Goal: Transaction & Acquisition: Purchase product/service

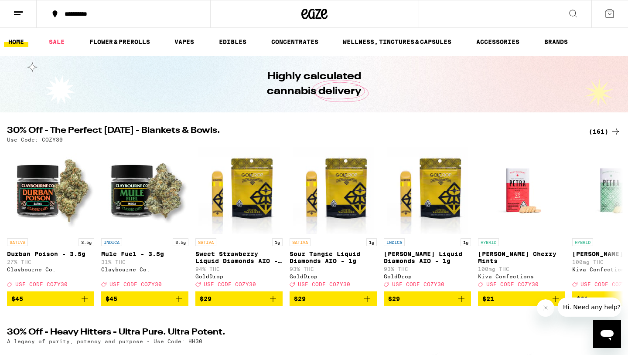
click at [23, 9] on icon at bounding box center [18, 13] width 10 height 10
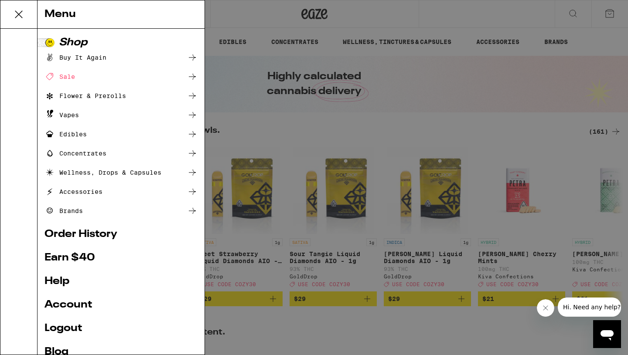
click at [68, 258] on link "Earn $ 40" at bounding box center [120, 258] width 153 height 10
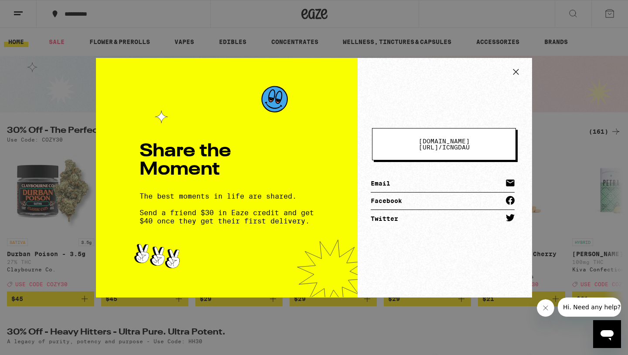
click at [515, 70] on icon at bounding box center [515, 71] width 13 height 13
